Goal: Find specific page/section: Find specific page/section

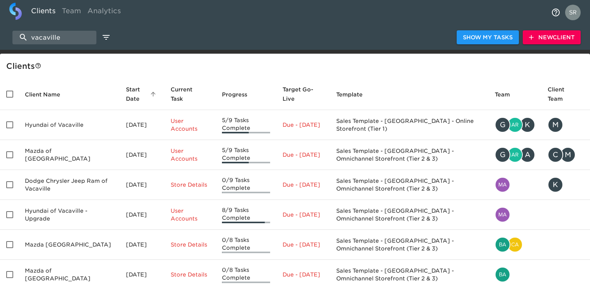
select select "10"
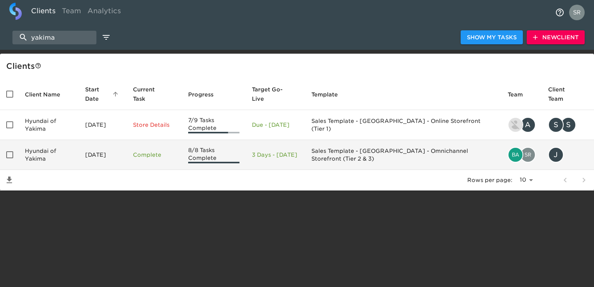
type input "yakima"
click at [52, 154] on td "Hyundai of Yakima" at bounding box center [49, 155] width 60 height 30
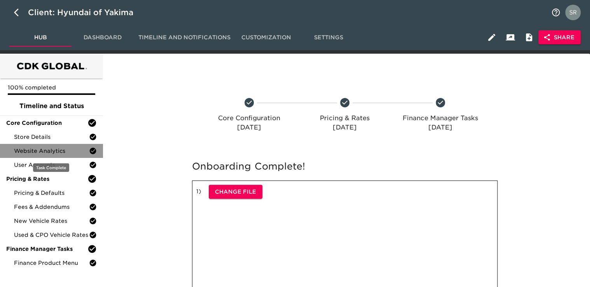
click at [40, 150] on span "Website Analytics" at bounding box center [51, 151] width 75 height 8
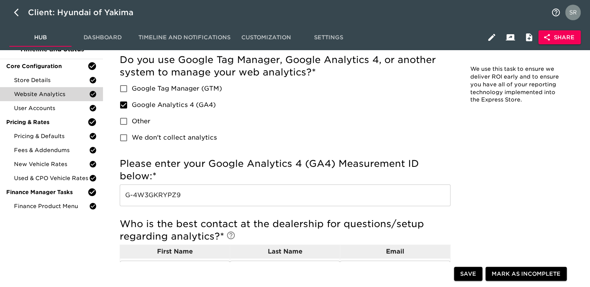
scroll to position [60, 0]
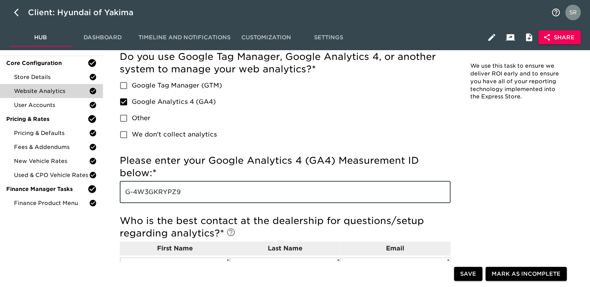
drag, startPoint x: 195, startPoint y: 199, endPoint x: 123, endPoint y: 192, distance: 72.6
click at [123, 192] on input "G-4W3GKRYPZ9" at bounding box center [285, 192] width 331 height 22
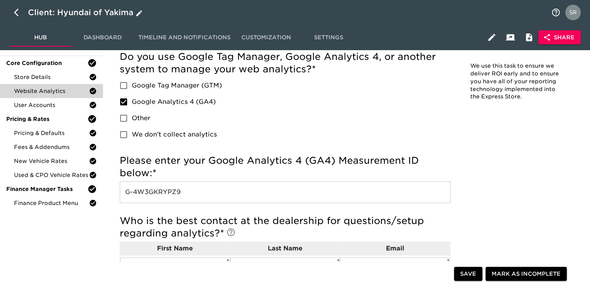
click at [20, 9] on icon "button" at bounding box center [18, 12] width 9 height 9
select select "10"
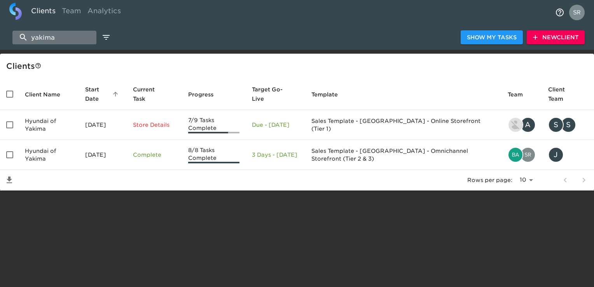
click at [54, 38] on input "yakima" at bounding box center [54, 38] width 84 height 14
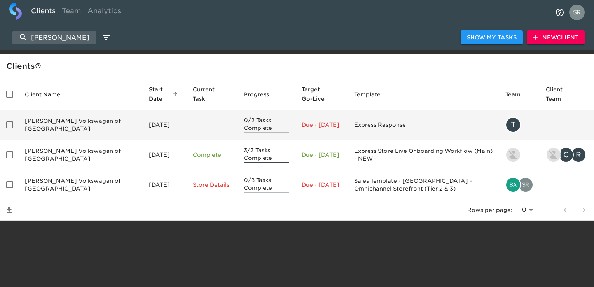
type input "[PERSON_NAME]"
click at [73, 127] on td "[PERSON_NAME] Volkswagen of [GEOGRAPHIC_DATA]" at bounding box center [81, 125] width 124 height 30
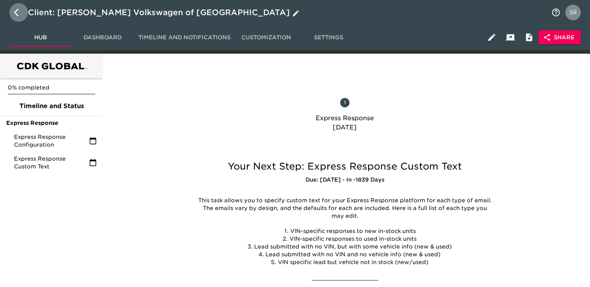
click at [15, 14] on icon "button" at bounding box center [18, 12] width 9 height 9
select select "10"
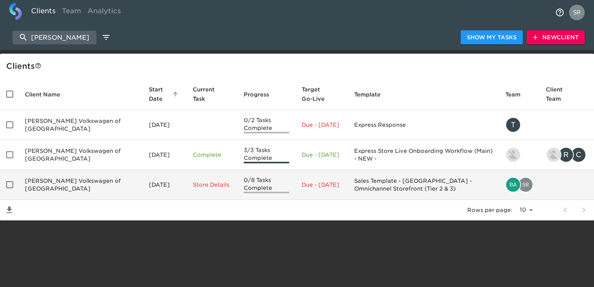
click at [40, 192] on td "[PERSON_NAME] Volkswagen of [GEOGRAPHIC_DATA]" at bounding box center [81, 185] width 124 height 30
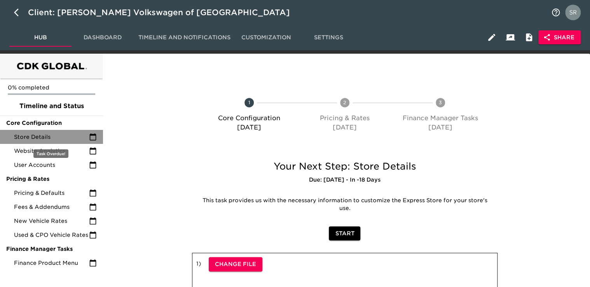
click at [51, 139] on span "Store Details" at bounding box center [51, 137] width 75 height 8
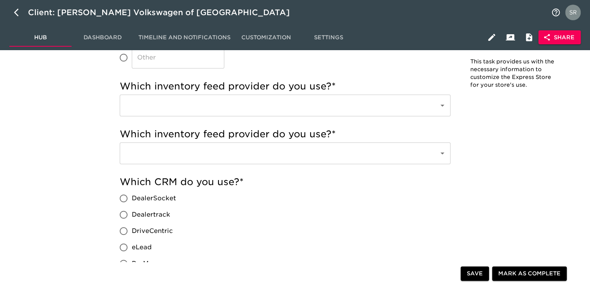
scroll to position [264, 0]
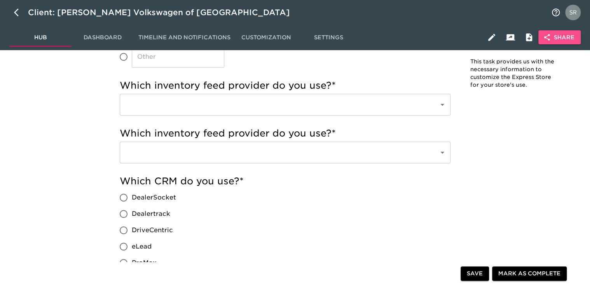
click at [558, 37] on span "Share" at bounding box center [559, 38] width 30 height 10
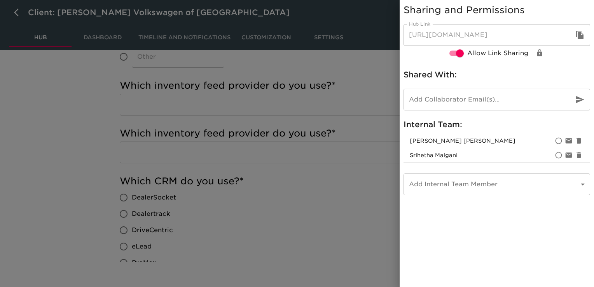
click at [16, 24] on div at bounding box center [297, 143] width 594 height 287
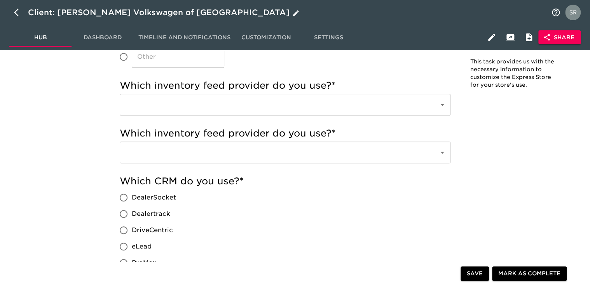
click at [14, 15] on icon "button" at bounding box center [18, 12] width 9 height 9
select select "10"
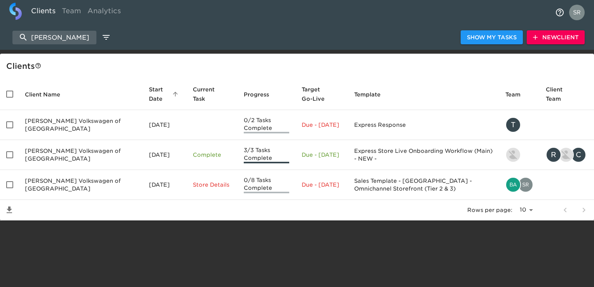
drag, startPoint x: 71, startPoint y: 36, endPoint x: 38, endPoint y: 27, distance: 35.0
click at [27, 30] on div "[PERSON_NAME] Show My Tasks New Client" at bounding box center [297, 37] width 594 height 25
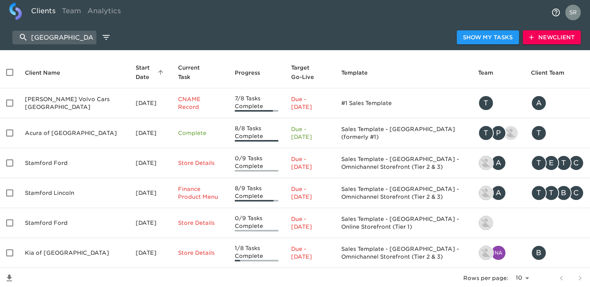
scroll to position [9, 0]
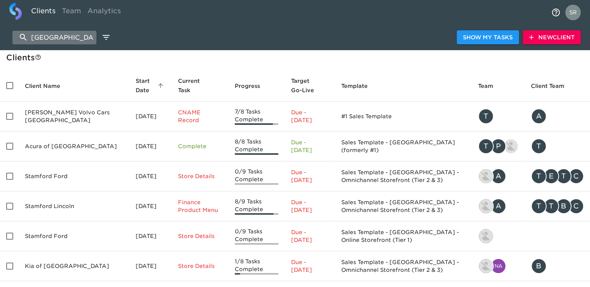
type input "[GEOGRAPHIC_DATA]"
click at [47, 38] on input "[GEOGRAPHIC_DATA]" at bounding box center [54, 38] width 84 height 14
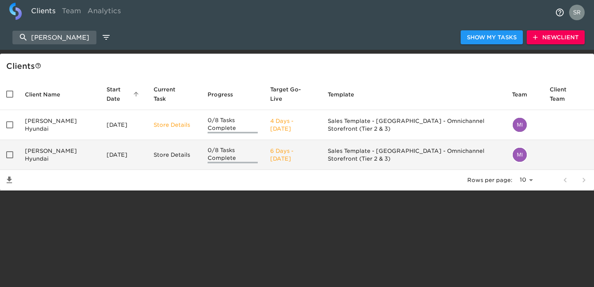
type input "[PERSON_NAME]"
click at [43, 150] on td "[PERSON_NAME] Hyundai" at bounding box center [60, 155] width 82 height 30
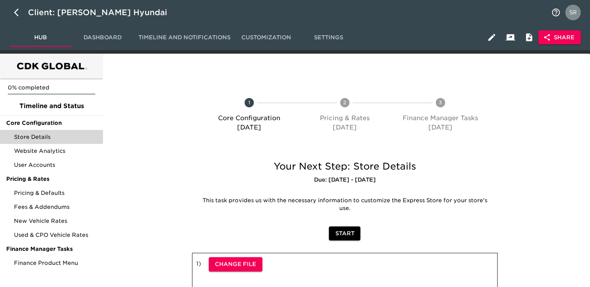
click at [52, 134] on span "Store Details" at bounding box center [55, 137] width 83 height 8
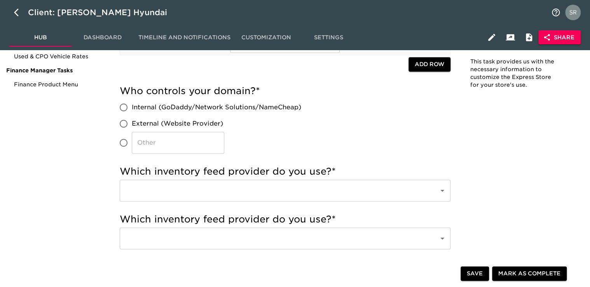
scroll to position [194, 0]
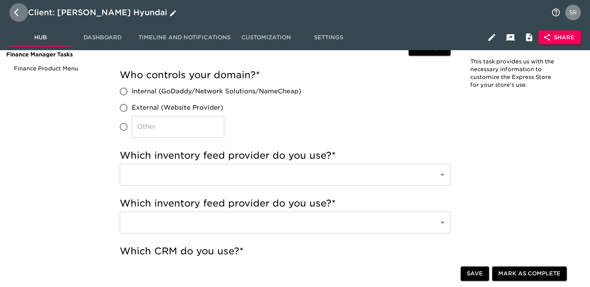
click at [14, 10] on icon "button" at bounding box center [18, 12] width 9 height 9
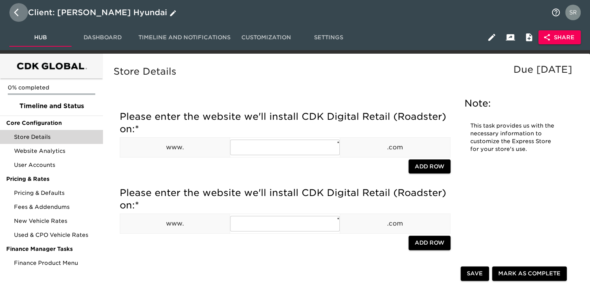
select select "10"
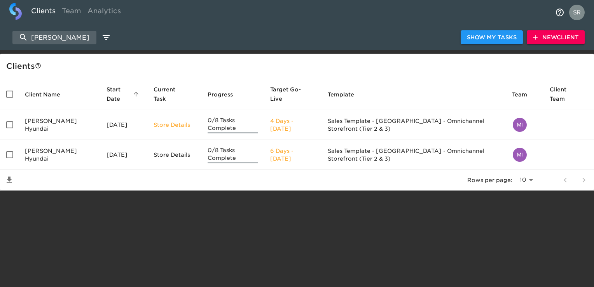
click at [51, 124] on td "[PERSON_NAME] Hyundai" at bounding box center [60, 125] width 82 height 30
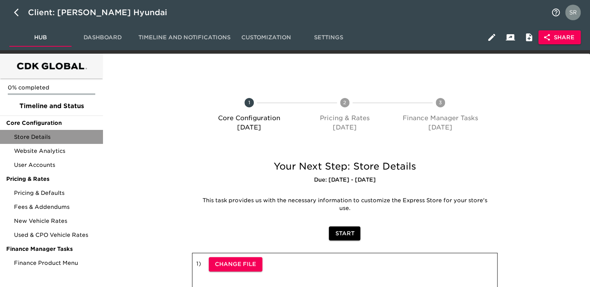
click at [53, 134] on span "Store Details" at bounding box center [55, 137] width 83 height 8
